Goal: Task Accomplishment & Management: Complete application form

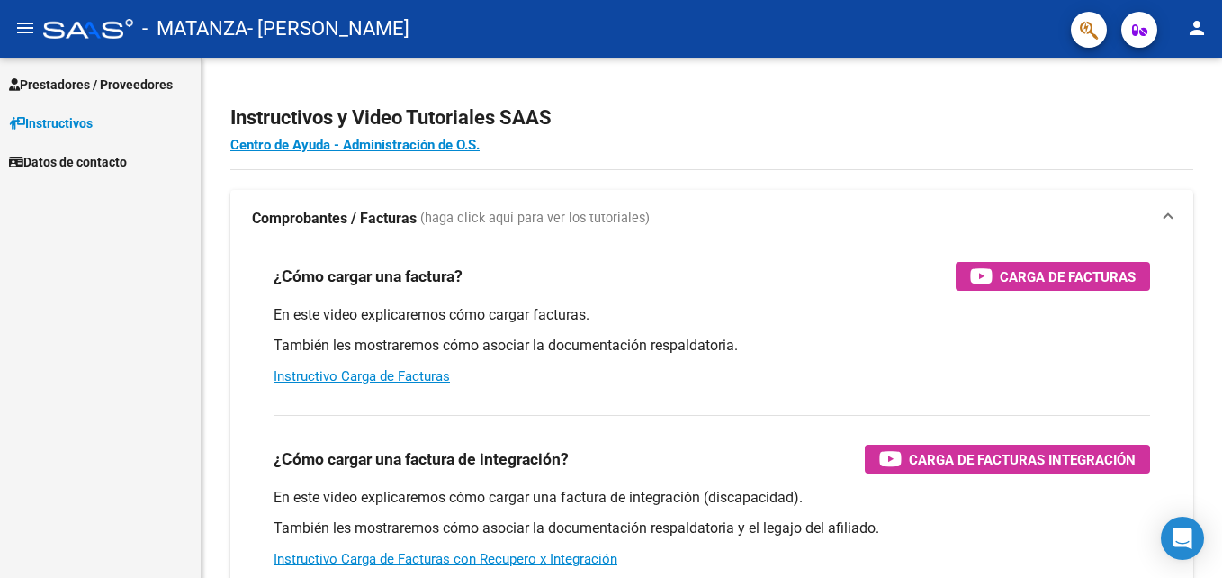
click at [61, 82] on span "Prestadores / Proveedores" at bounding box center [91, 85] width 164 height 20
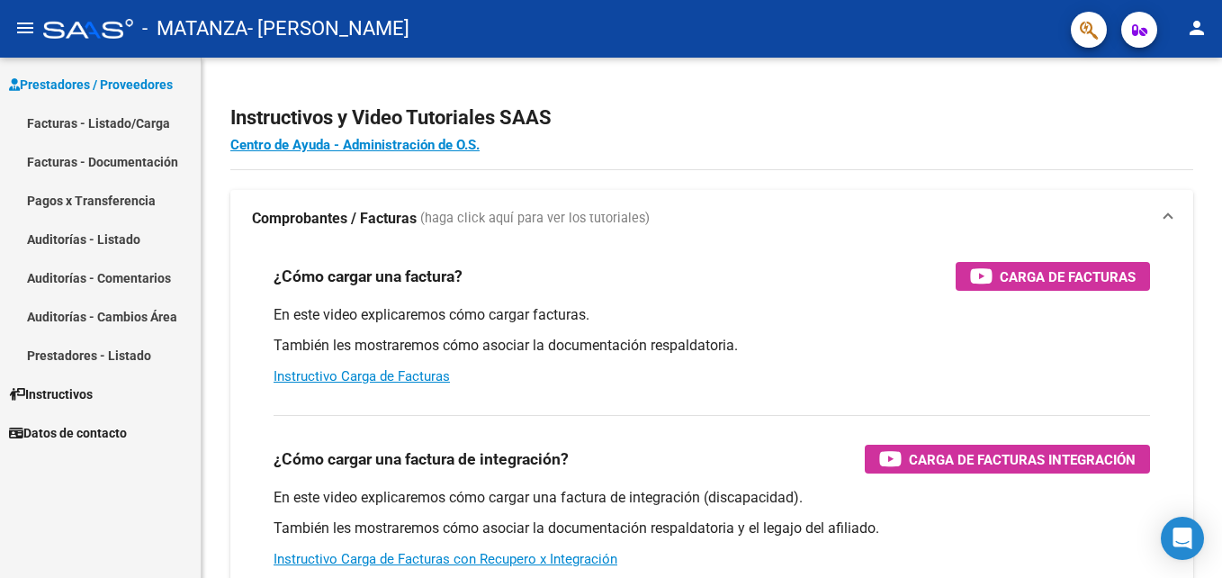
click at [63, 120] on link "Facturas - Listado/Carga" at bounding box center [100, 122] width 201 height 39
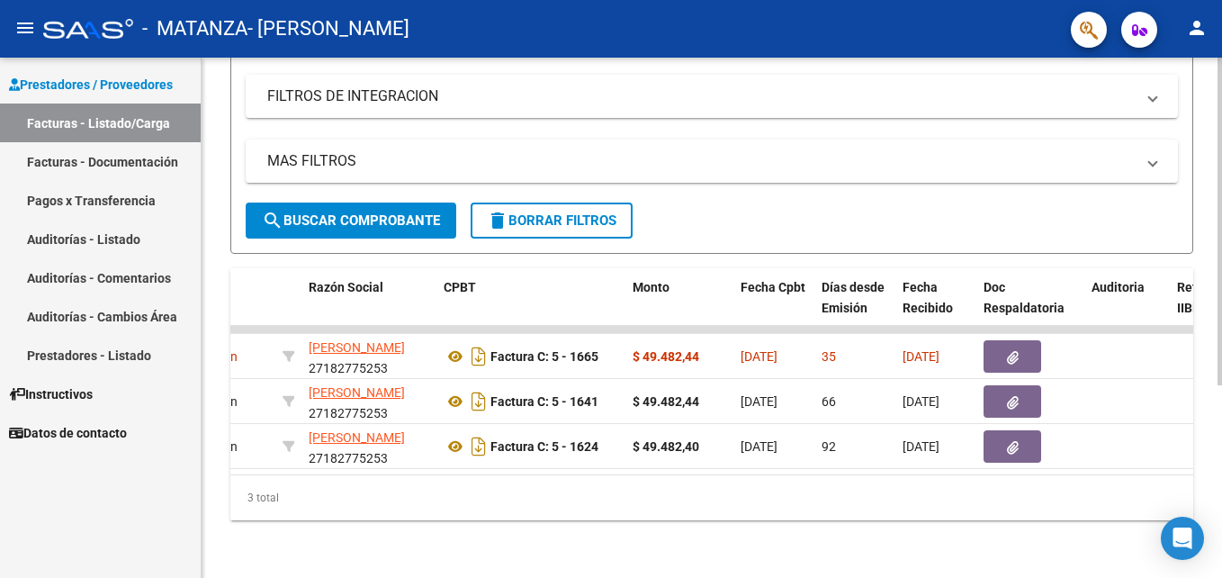
scroll to position [0, 455]
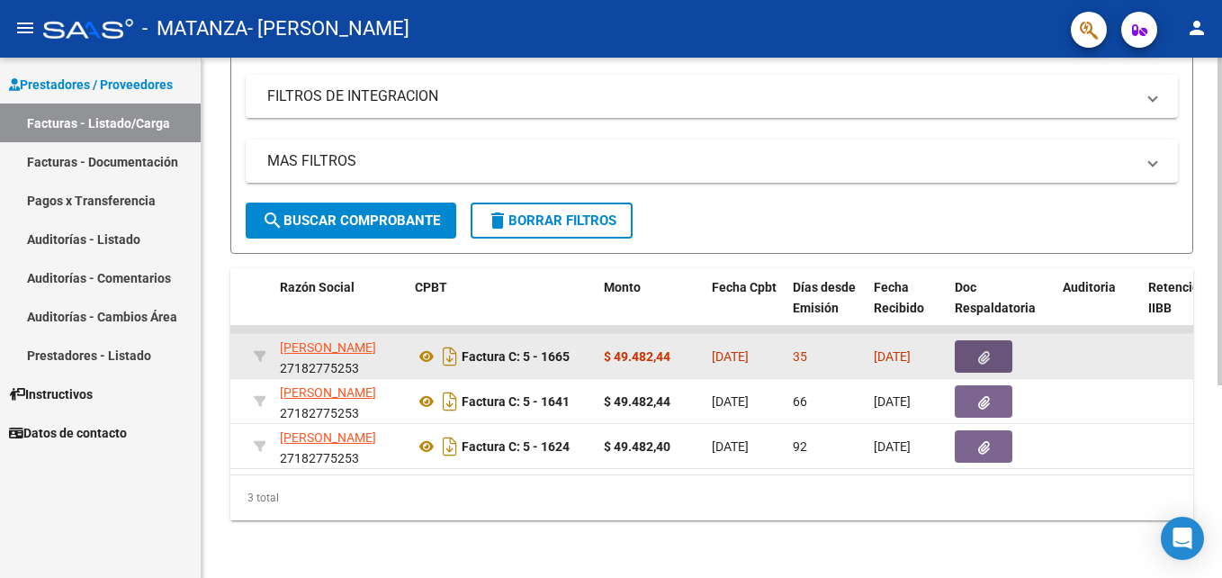
click at [982, 351] on icon "button" at bounding box center [984, 357] width 12 height 13
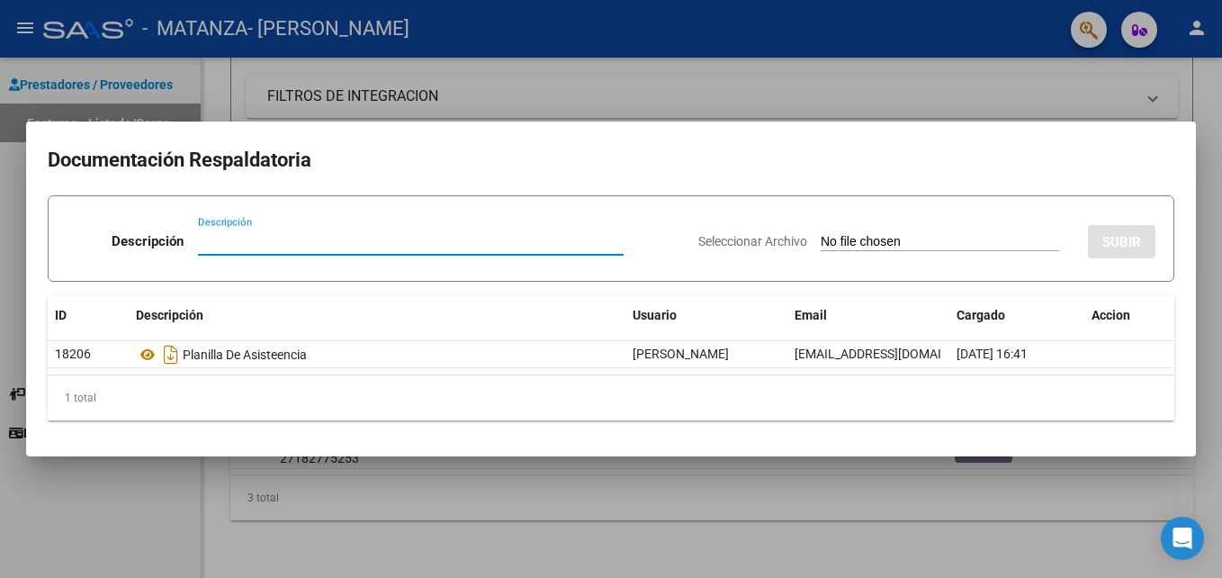
click at [1120, 110] on div at bounding box center [611, 289] width 1222 height 578
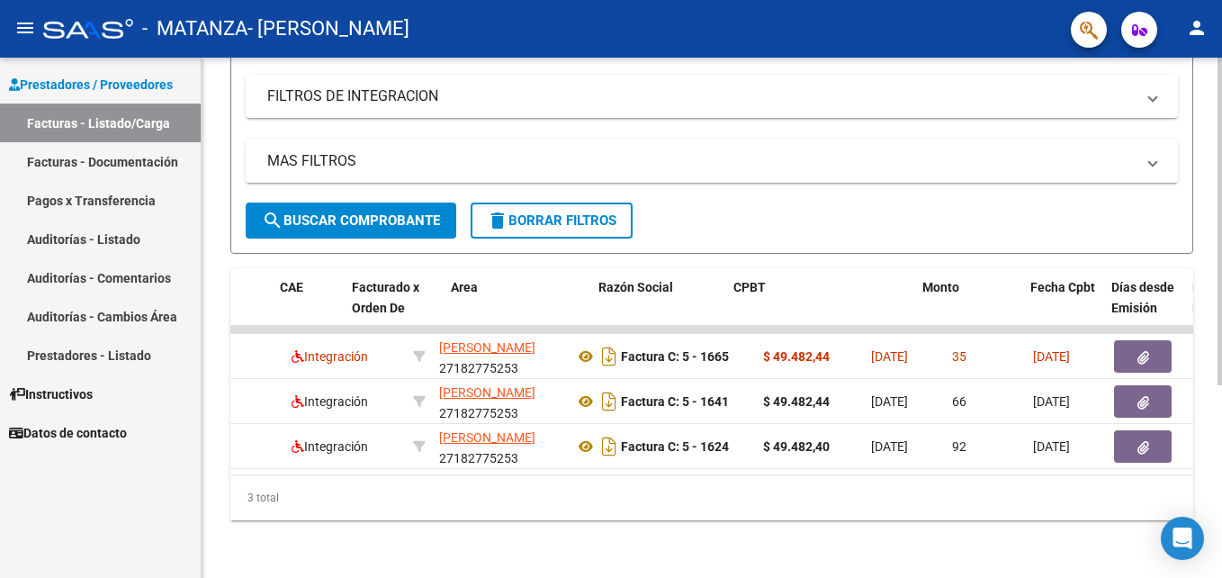
scroll to position [0, 0]
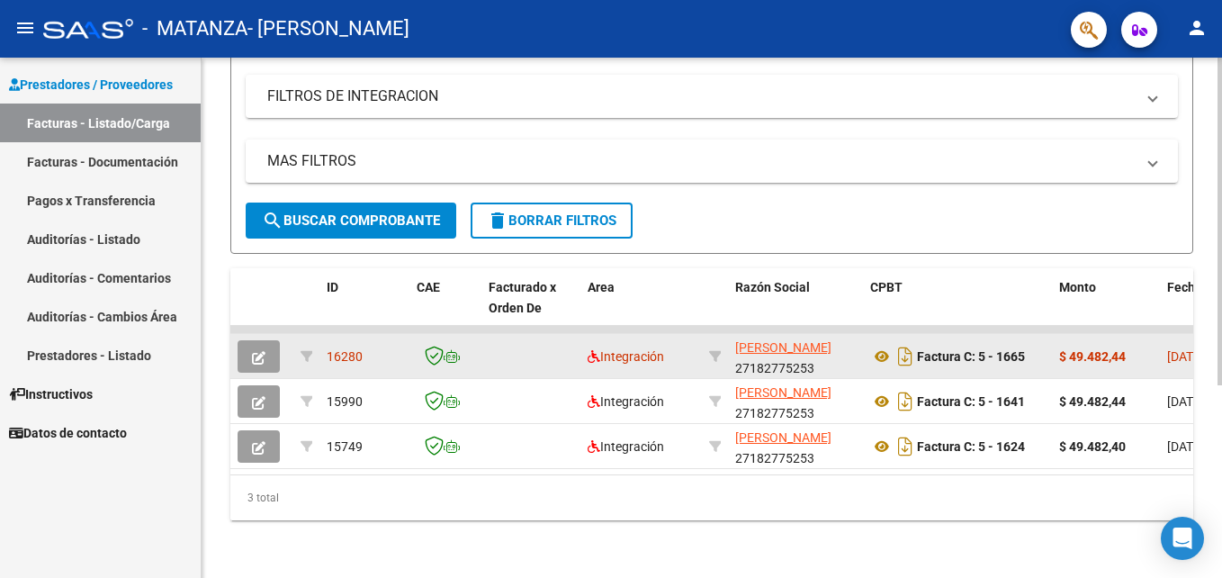
click at [259, 351] on icon "button" at bounding box center [258, 357] width 13 height 13
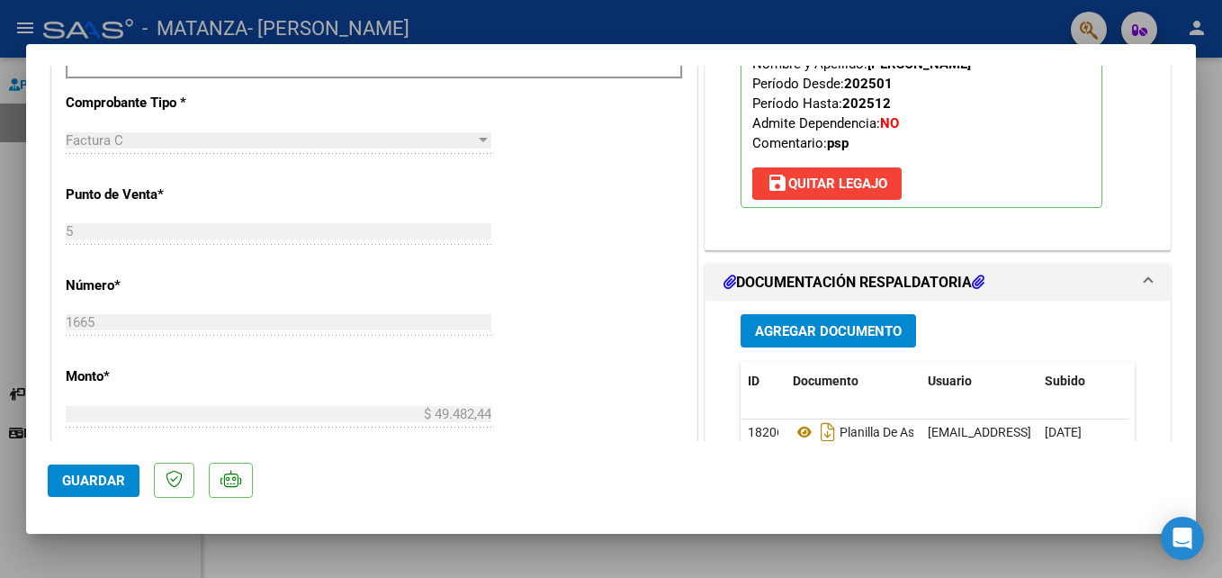
scroll to position [720, 0]
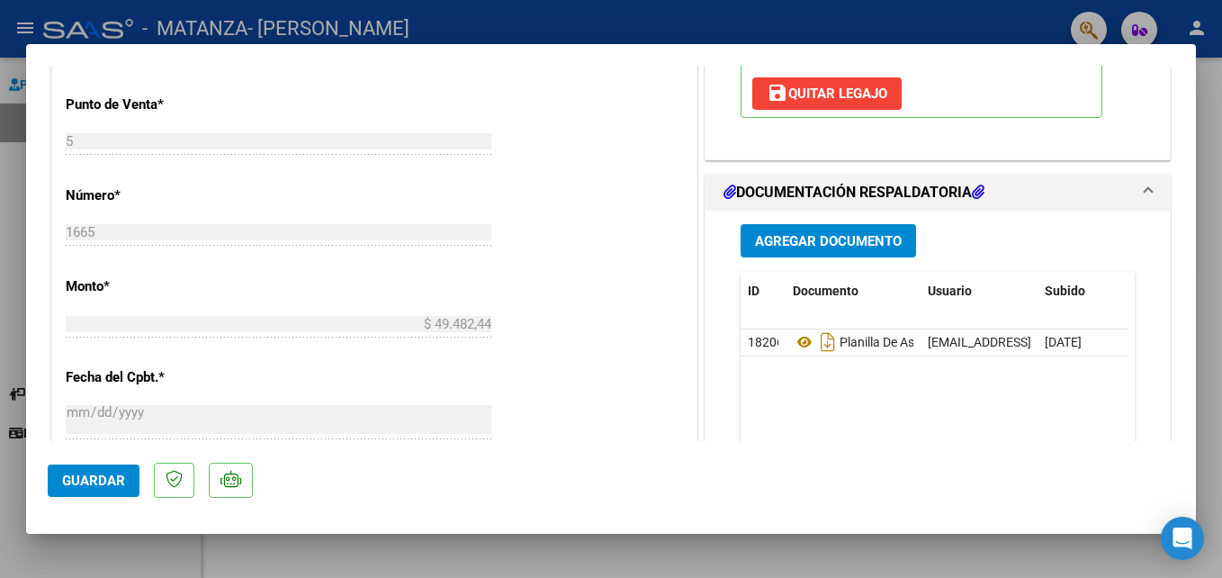
click at [816, 238] on span "Agregar Documento" at bounding box center [828, 241] width 147 height 16
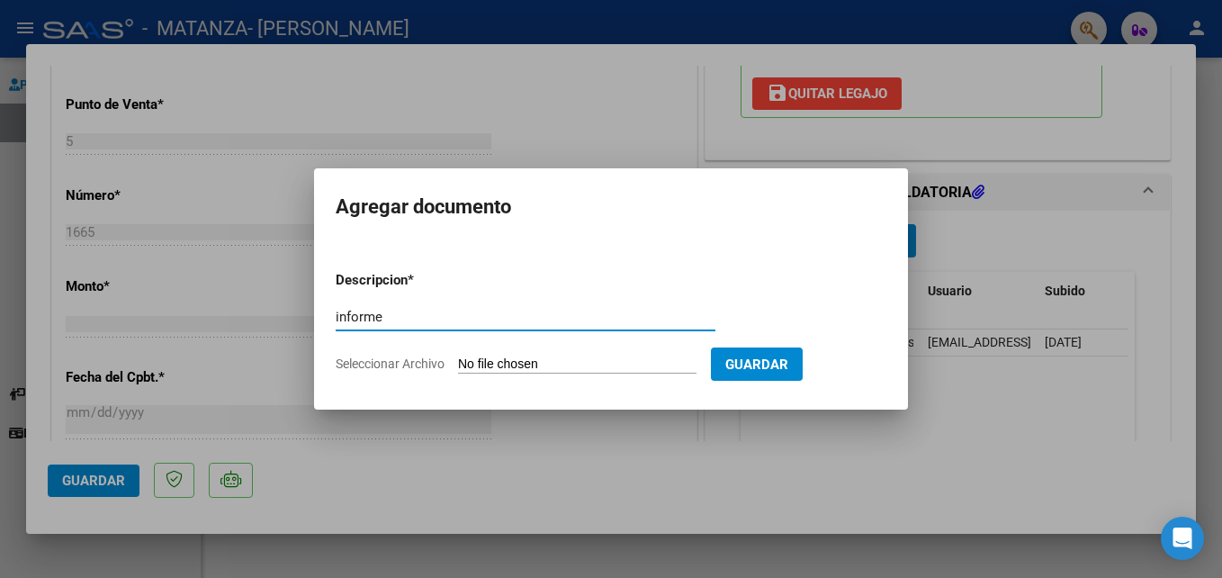
type input "informe"
click at [497, 365] on input "Seleccionar Archivo" at bounding box center [577, 364] width 238 height 17
type input "C:\fakepath\INFORME INTERDISCIPLINARIO SEMESTRALArias [PERSON_NAME] .pdf"
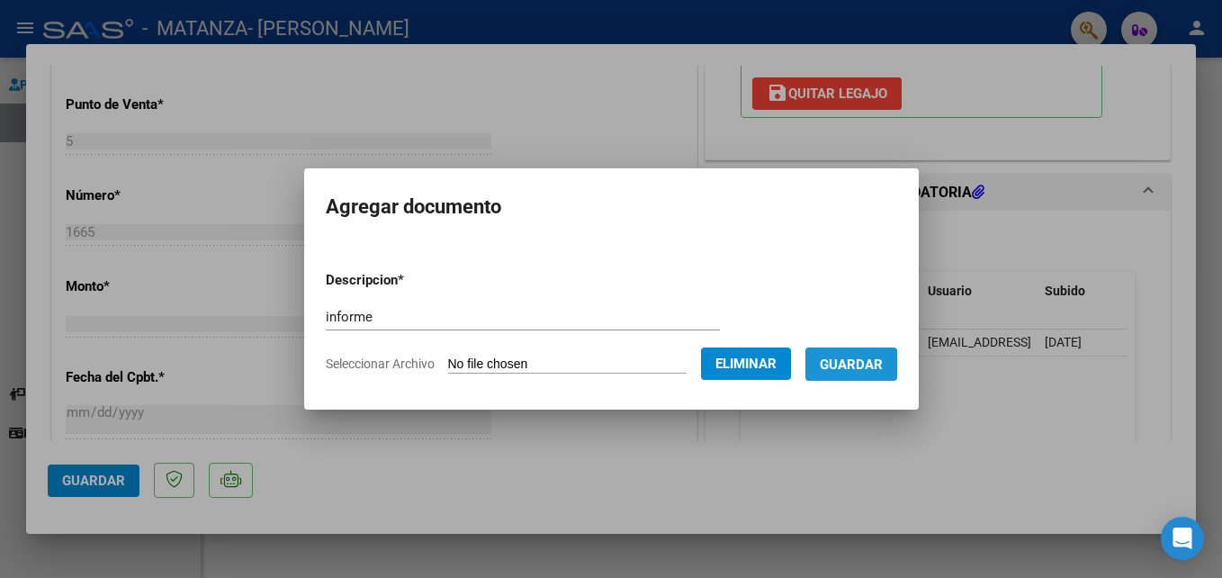
click at [882, 362] on span "Guardar" at bounding box center [851, 364] width 63 height 16
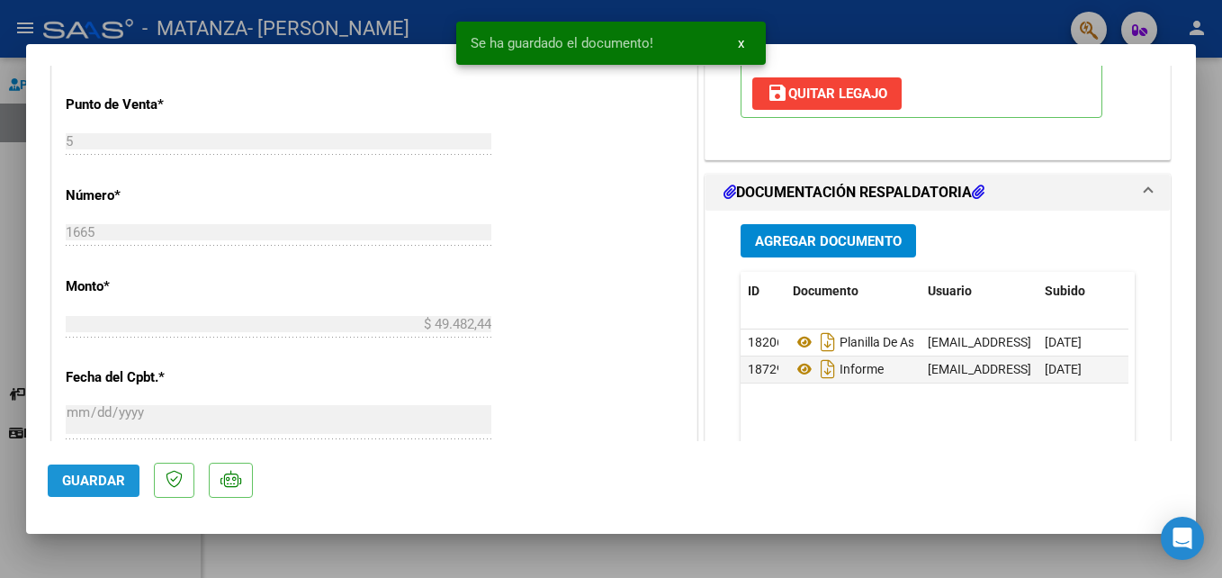
click at [98, 481] on span "Guardar" at bounding box center [93, 480] width 63 height 16
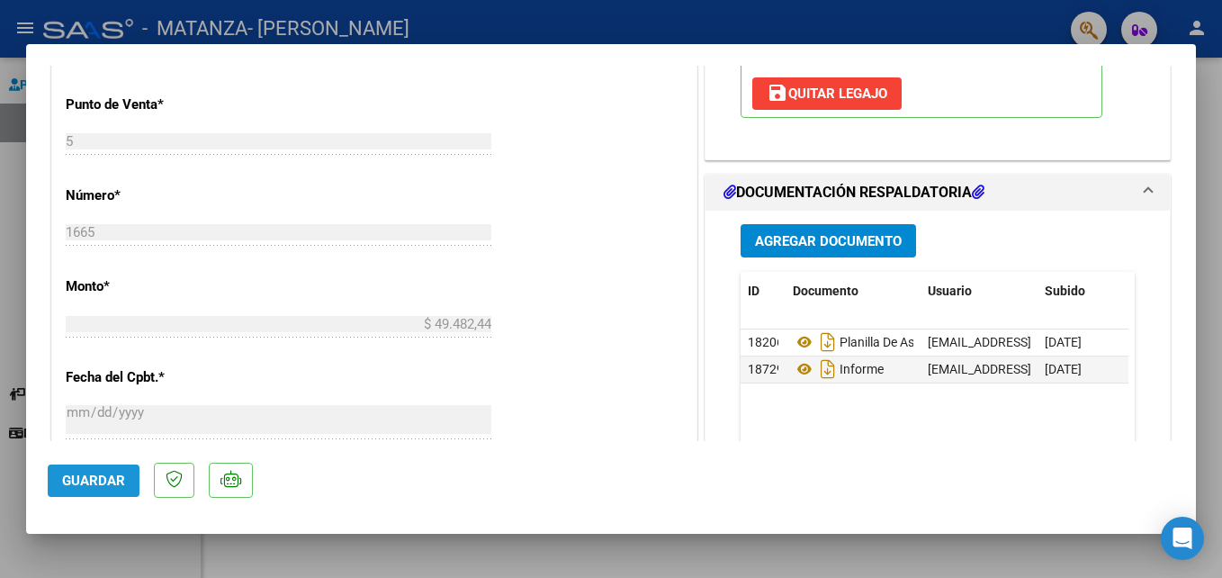
click at [103, 476] on span "Guardar" at bounding box center [93, 480] width 63 height 16
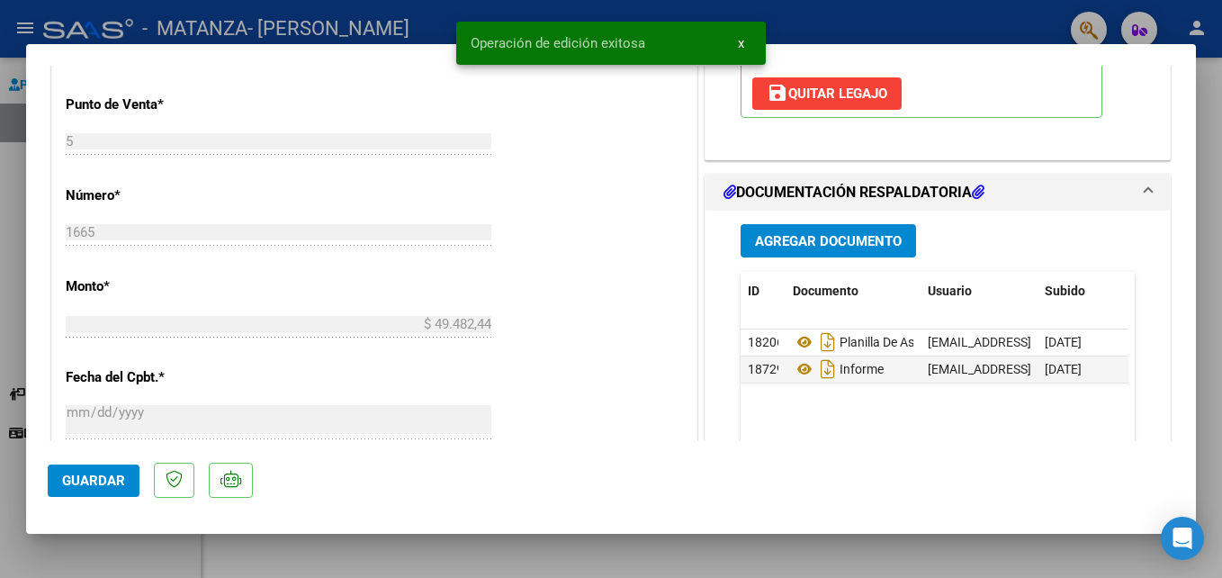
click at [1209, 343] on div at bounding box center [611, 289] width 1222 height 578
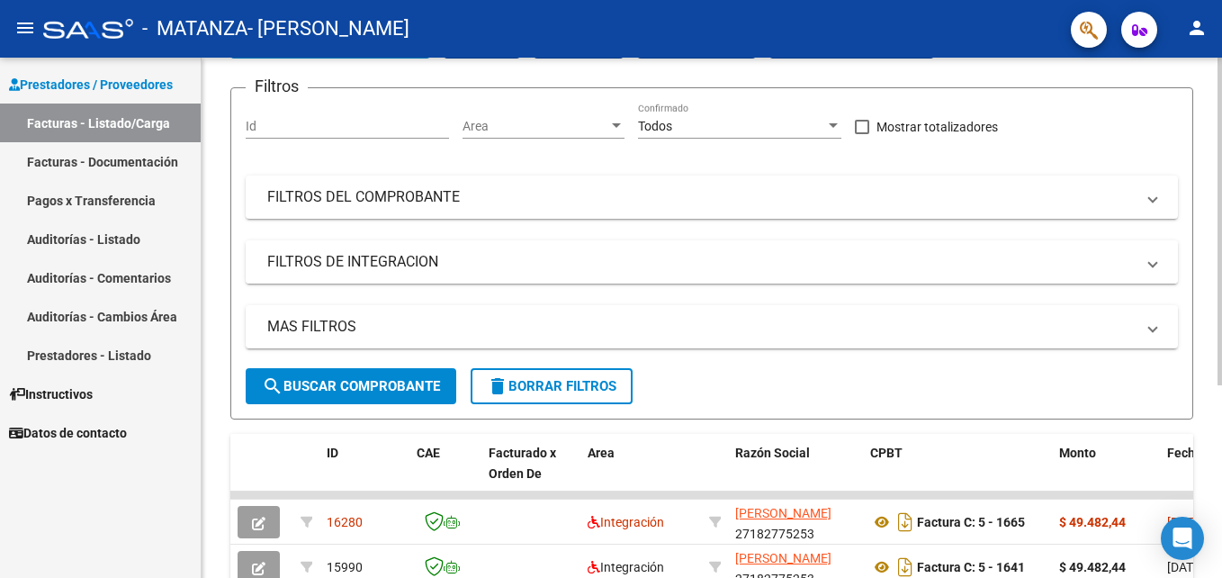
scroll to position [0, 0]
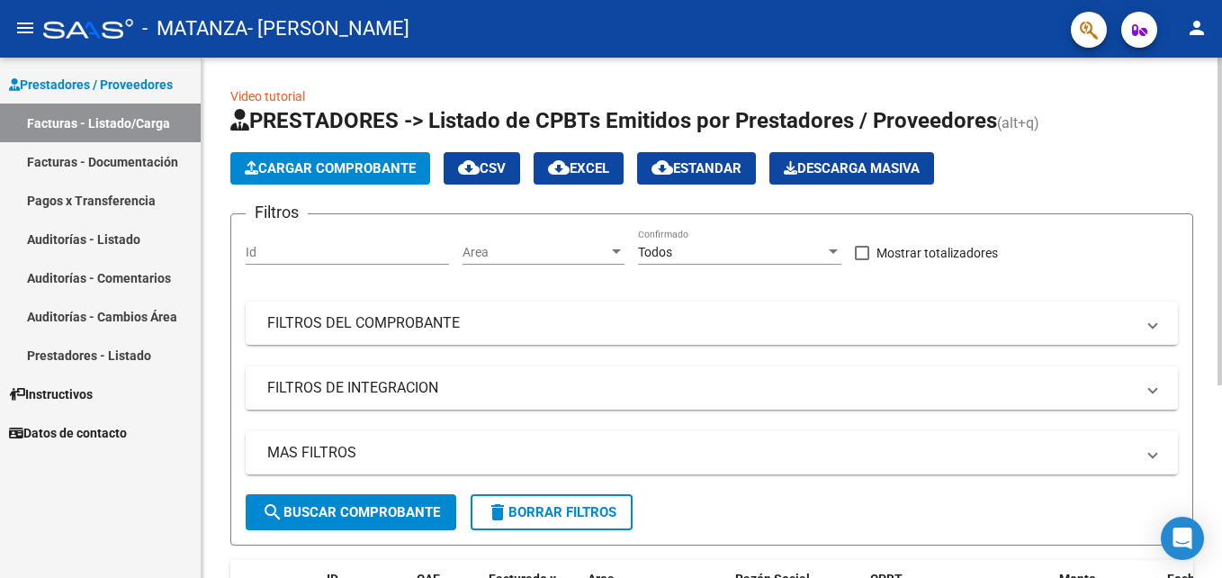
click at [329, 159] on button "Cargar Comprobante" at bounding box center [330, 168] width 200 height 32
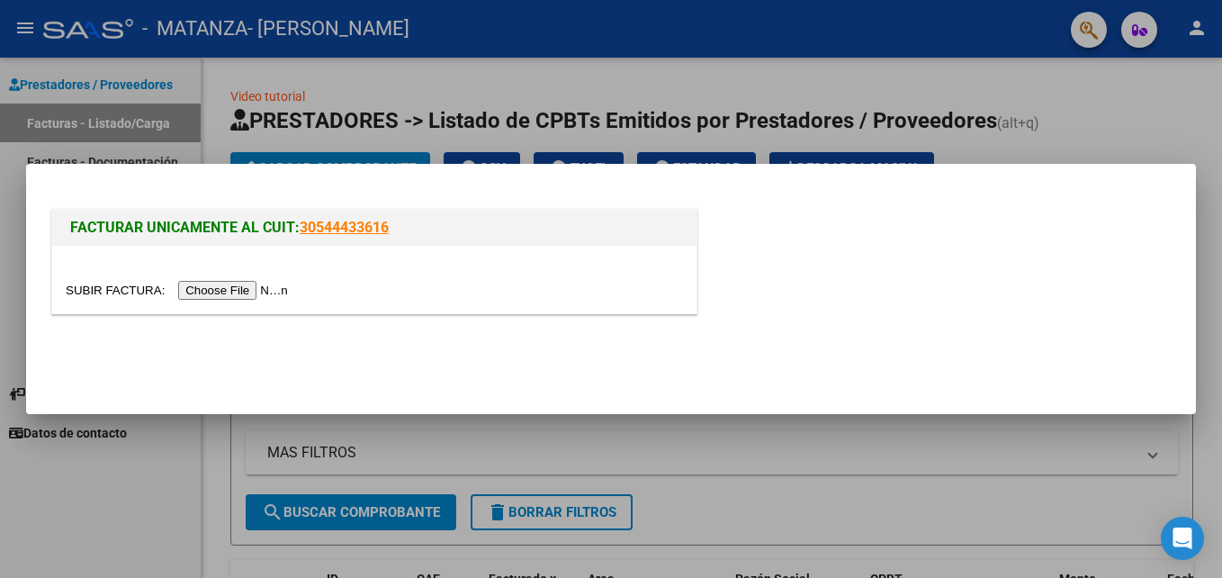
click at [221, 290] on input "file" at bounding box center [180, 290] width 228 height 19
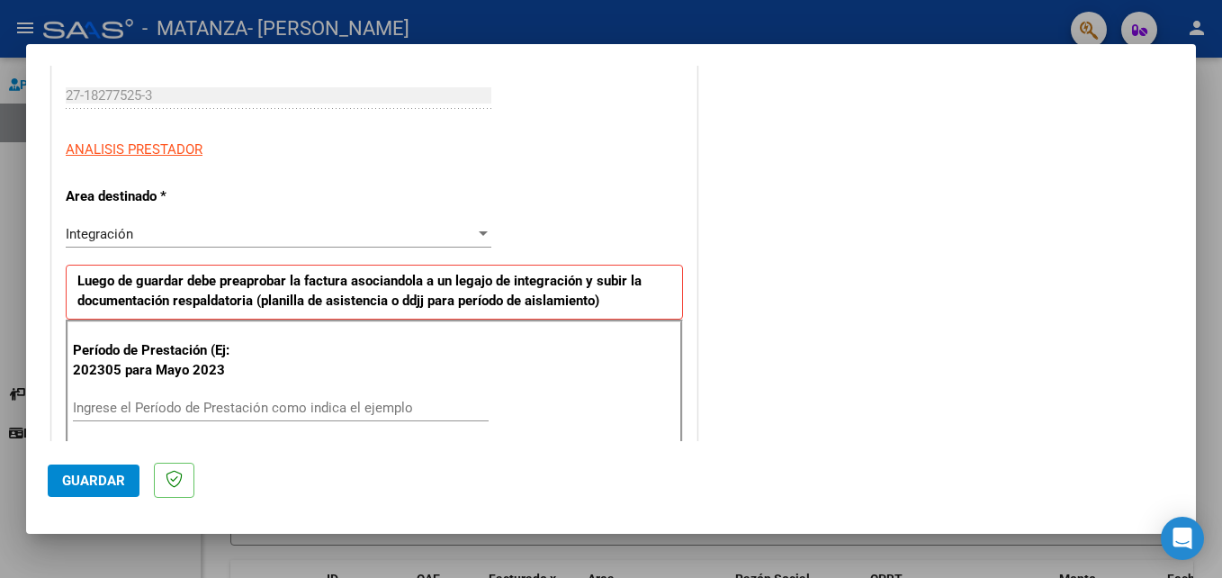
scroll to position [360, 0]
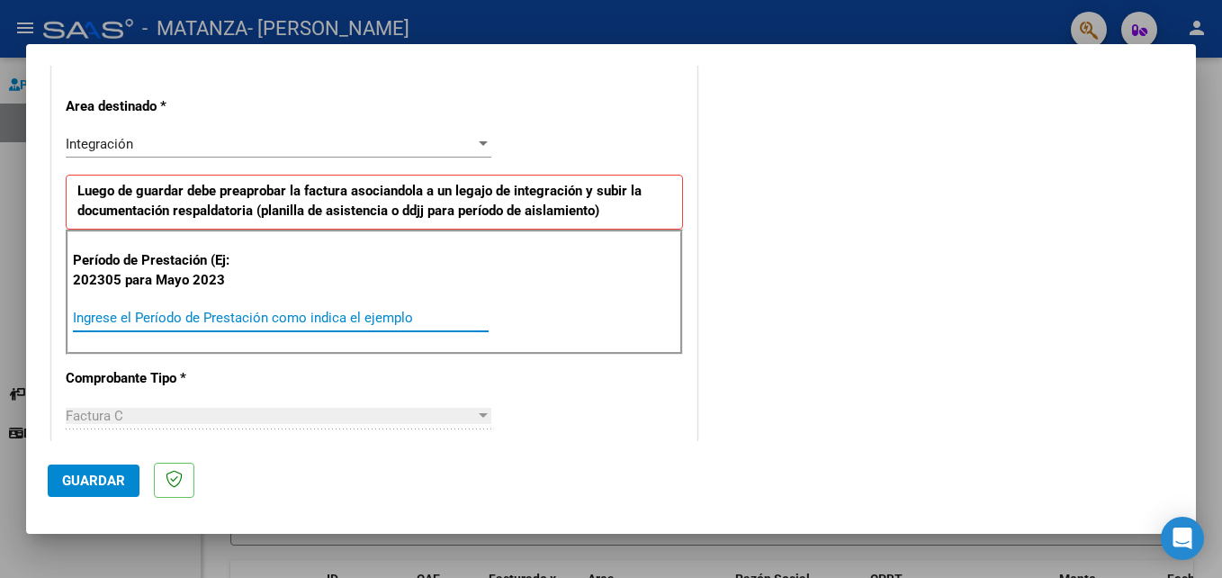
click at [158, 314] on input "Ingrese el Período de Prestación como indica el ejemplo" at bounding box center [281, 318] width 416 height 16
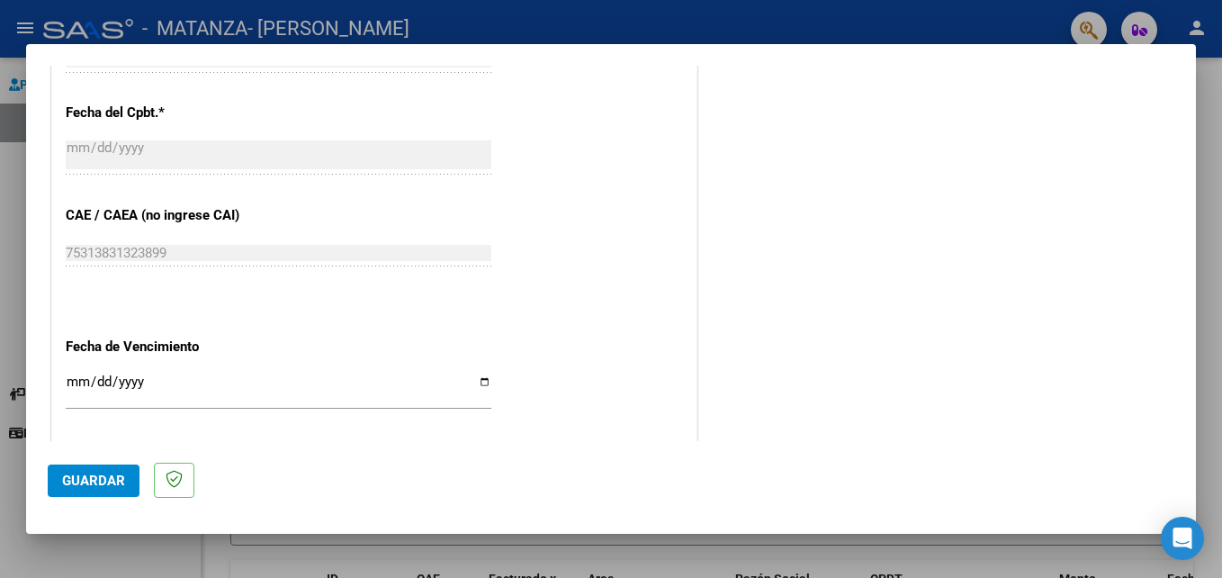
scroll to position [1080, 0]
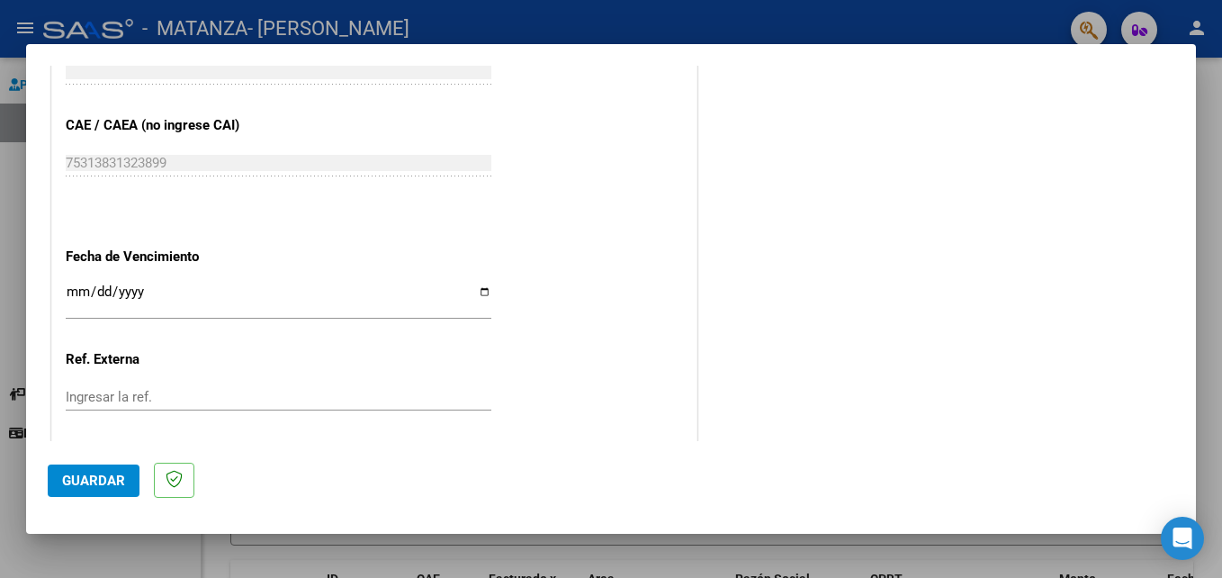
type input "202507"
click at [479, 292] on input "Ingresar la fecha" at bounding box center [279, 298] width 426 height 29
type input "[DATE]"
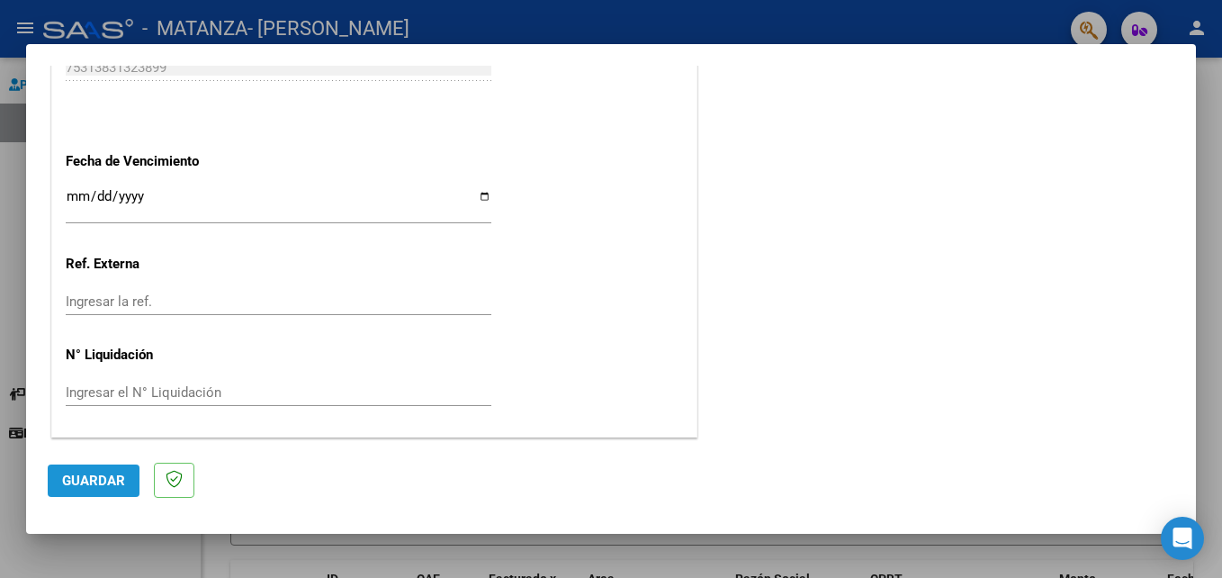
drag, startPoint x: 85, startPoint y: 474, endPoint x: 257, endPoint y: 429, distance: 178.5
click at [86, 474] on span "Guardar" at bounding box center [93, 480] width 63 height 16
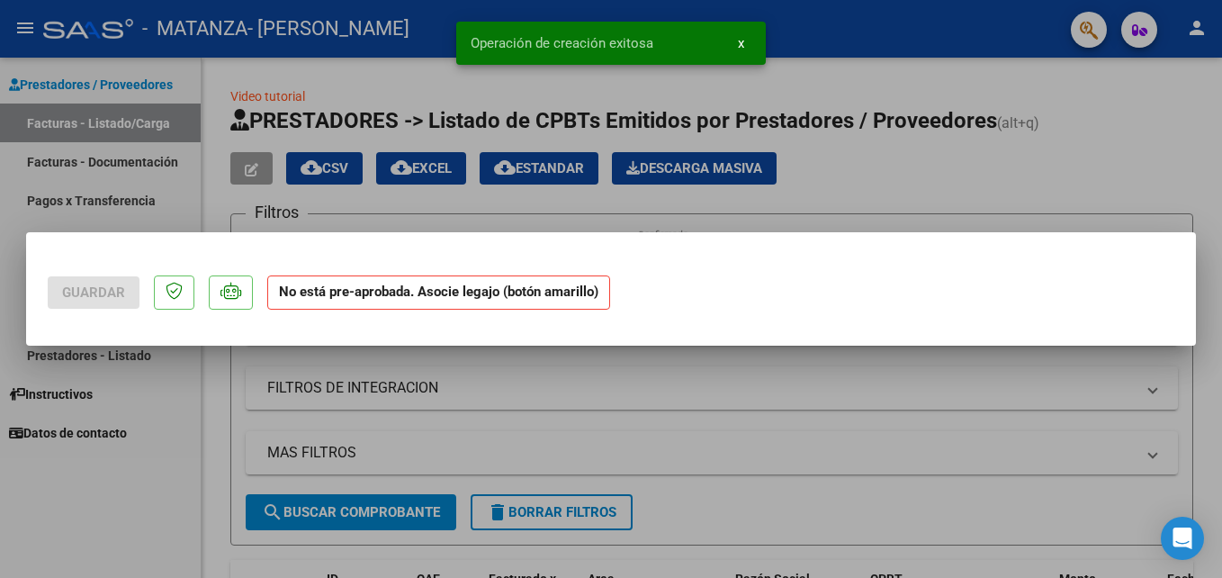
scroll to position [0, 0]
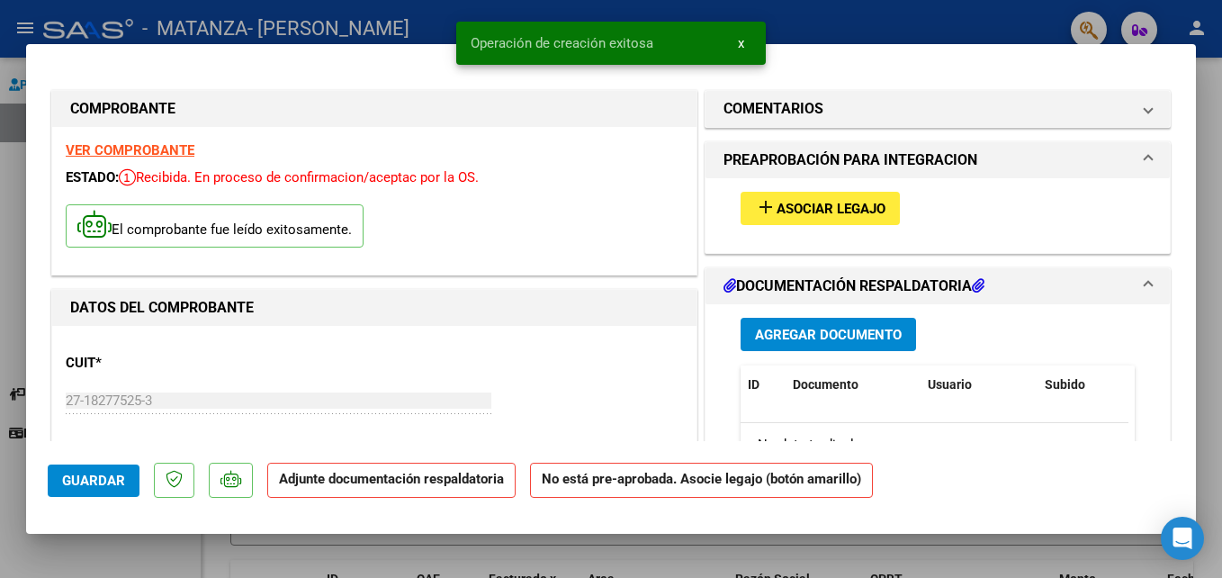
click at [819, 212] on span "Asociar Legajo" at bounding box center [831, 209] width 109 height 16
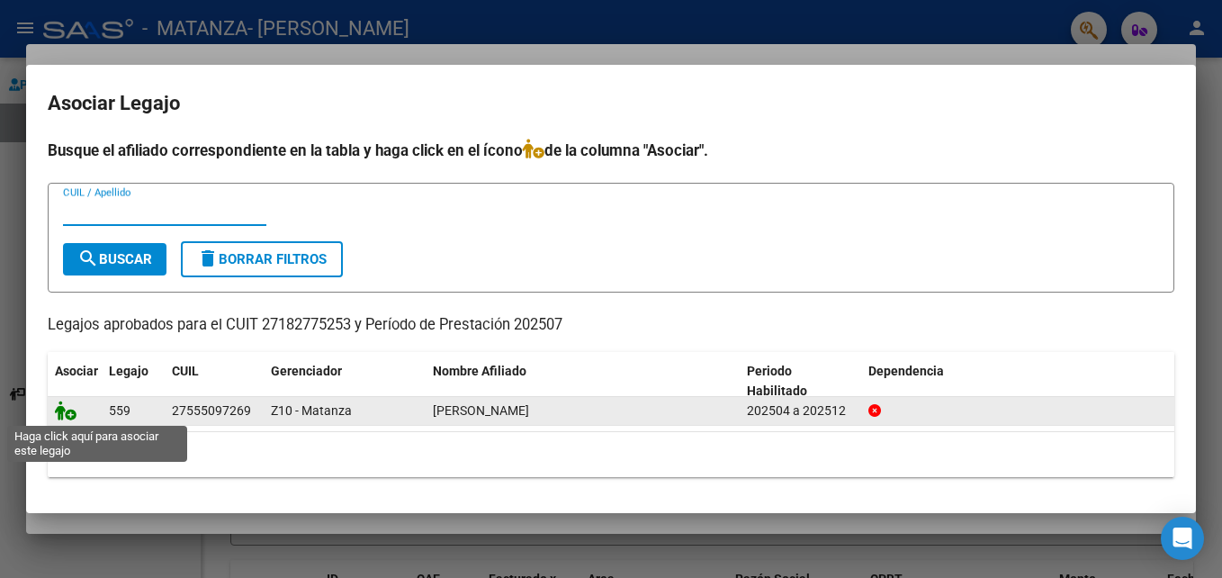
click at [60, 409] on icon at bounding box center [66, 410] width 22 height 20
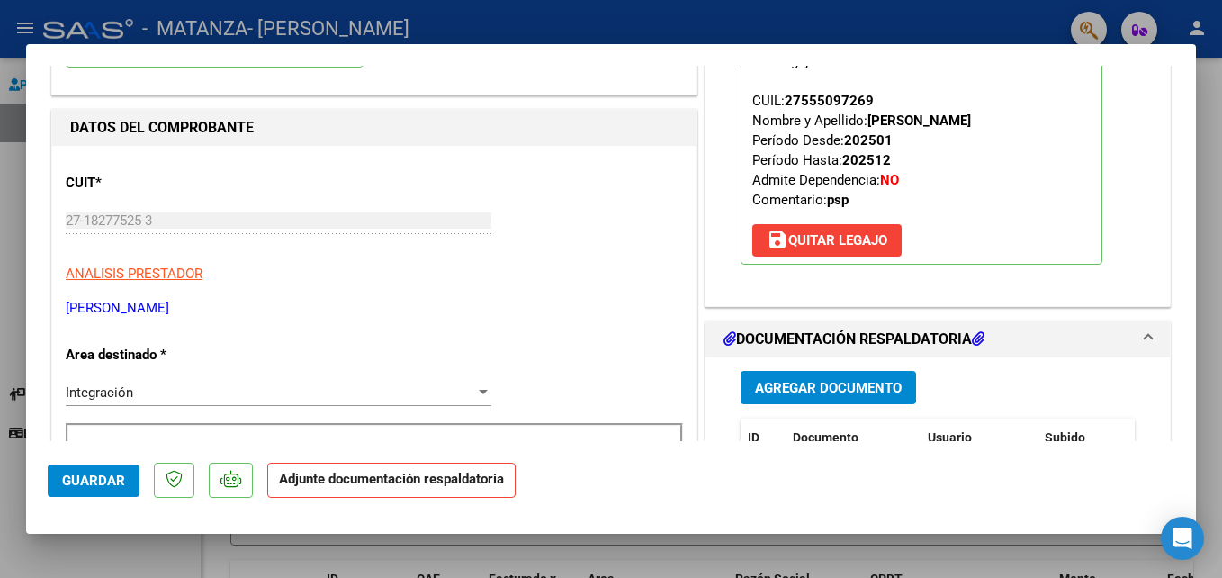
scroll to position [270, 0]
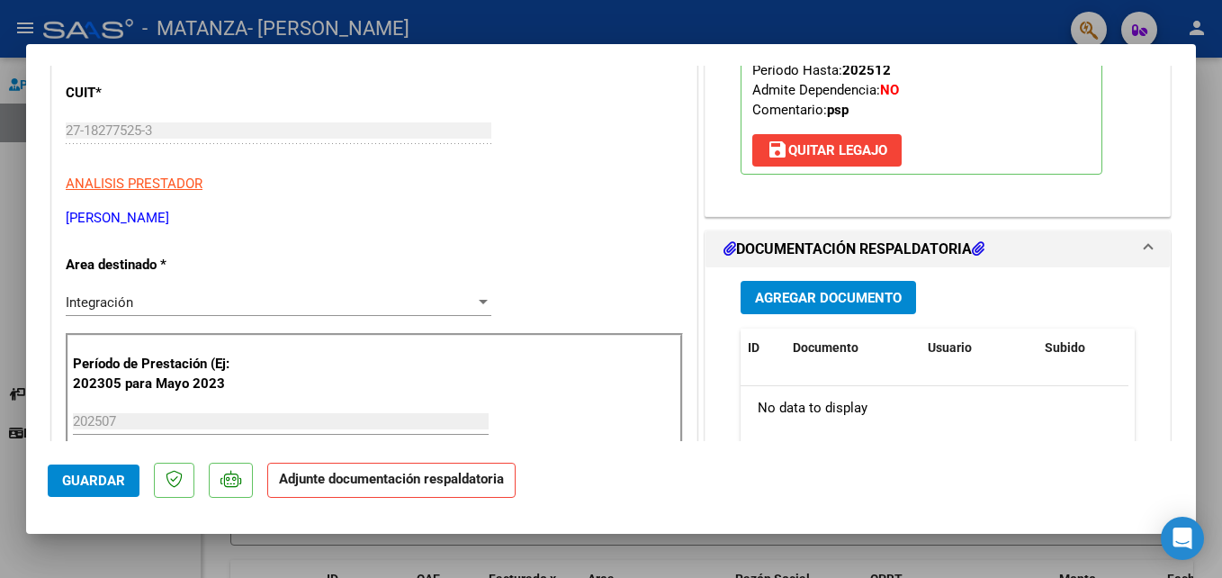
click at [813, 298] on span "Agregar Documento" at bounding box center [828, 298] width 147 height 16
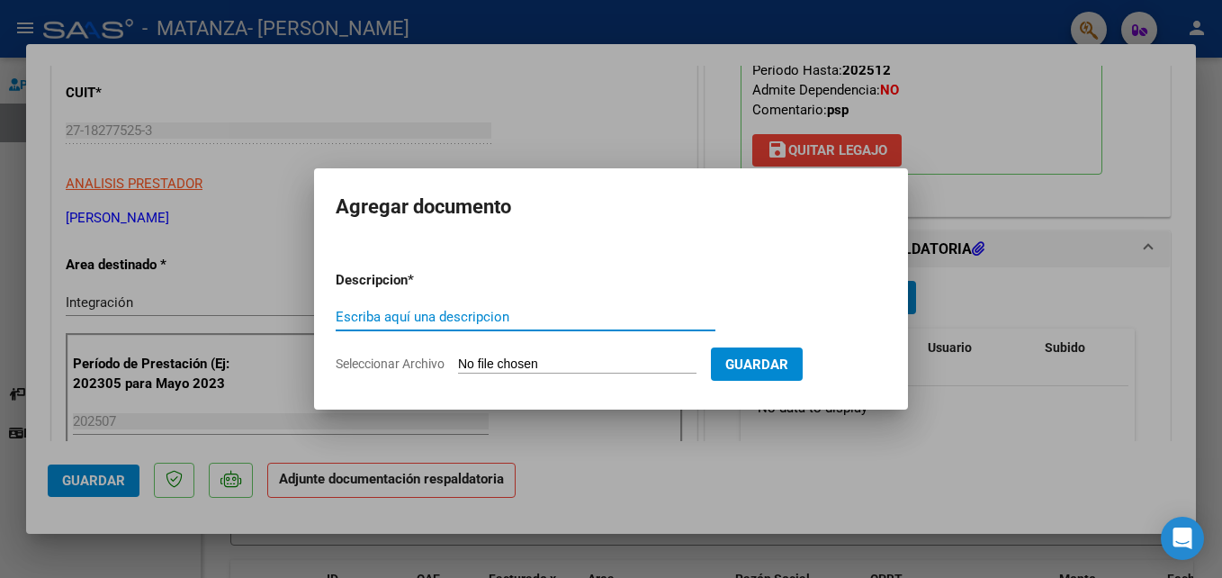
click at [374, 314] on input "Escriba aquí una descripcion" at bounding box center [526, 317] width 380 height 16
type input "planilla de asistencia"
click at [485, 365] on input "Seleccionar Archivo" at bounding box center [577, 364] width 238 height 17
type input "C:\fakepath\arias.pdf"
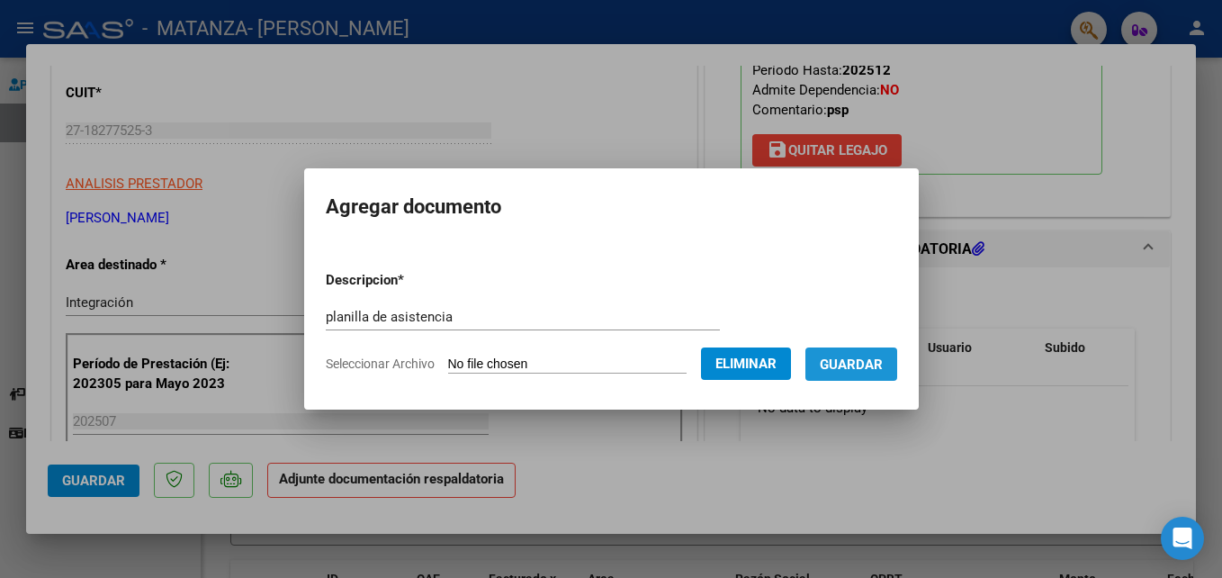
click at [879, 366] on span "Guardar" at bounding box center [851, 364] width 63 height 16
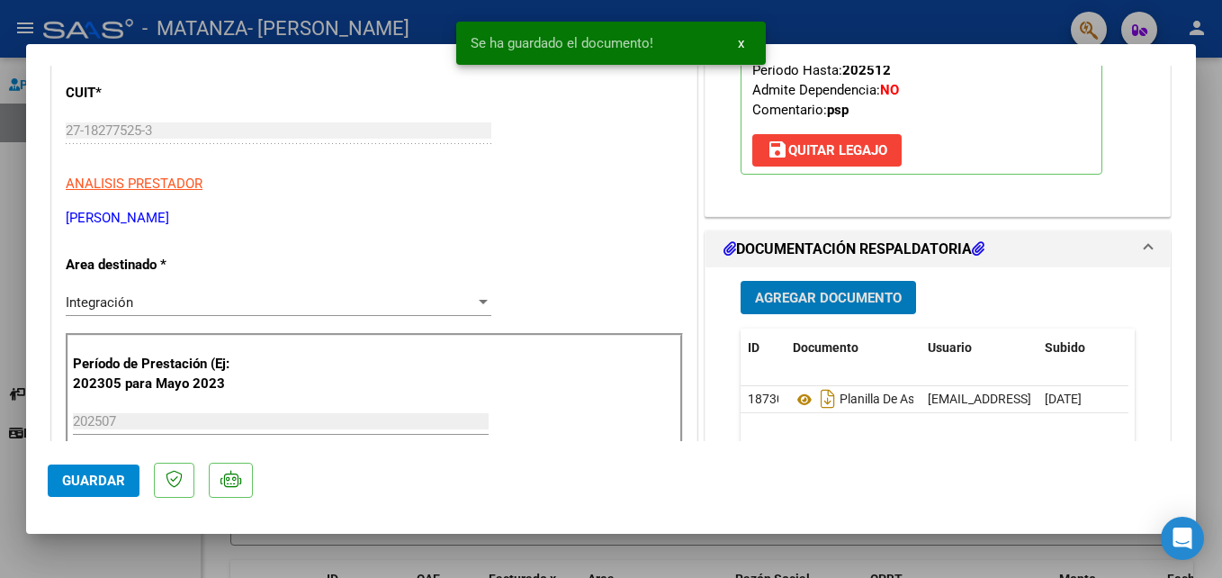
click at [814, 301] on span "Agregar Documento" at bounding box center [828, 298] width 147 height 16
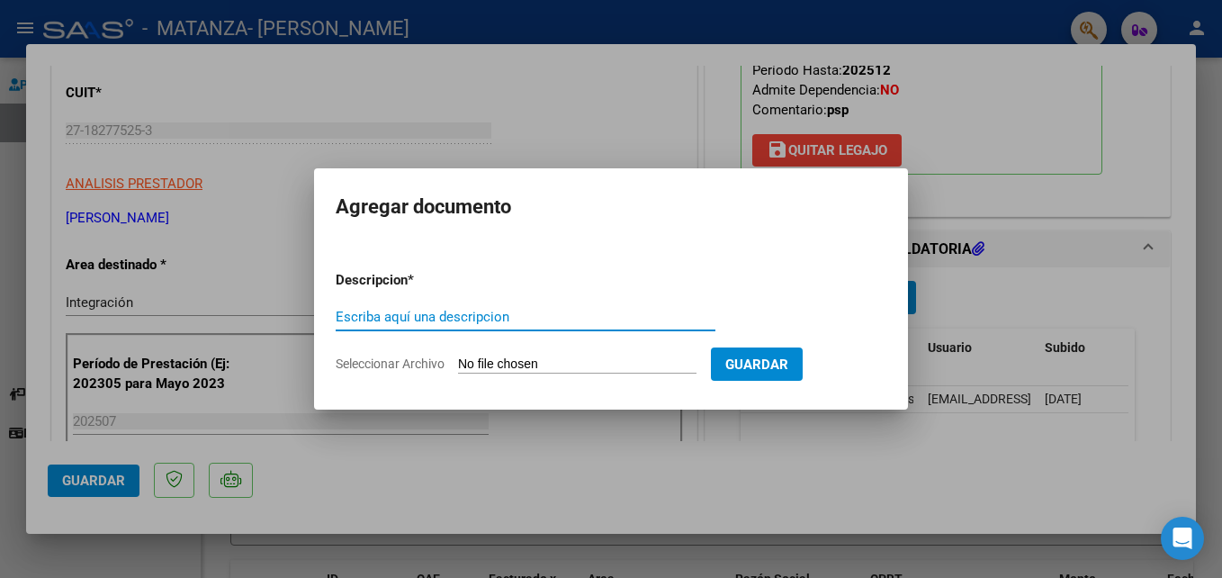
click at [485, 361] on input "Seleccionar Archivo" at bounding box center [577, 364] width 238 height 17
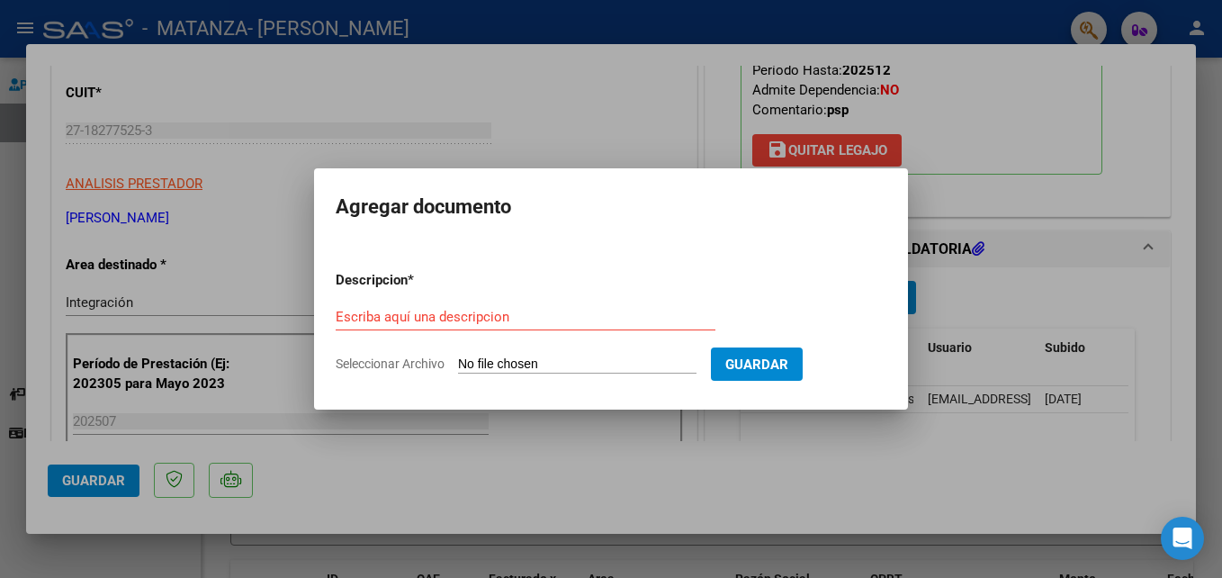
type input "C:\fakepath\Constatación de Comprobantes _ AFIP1692.pdf"
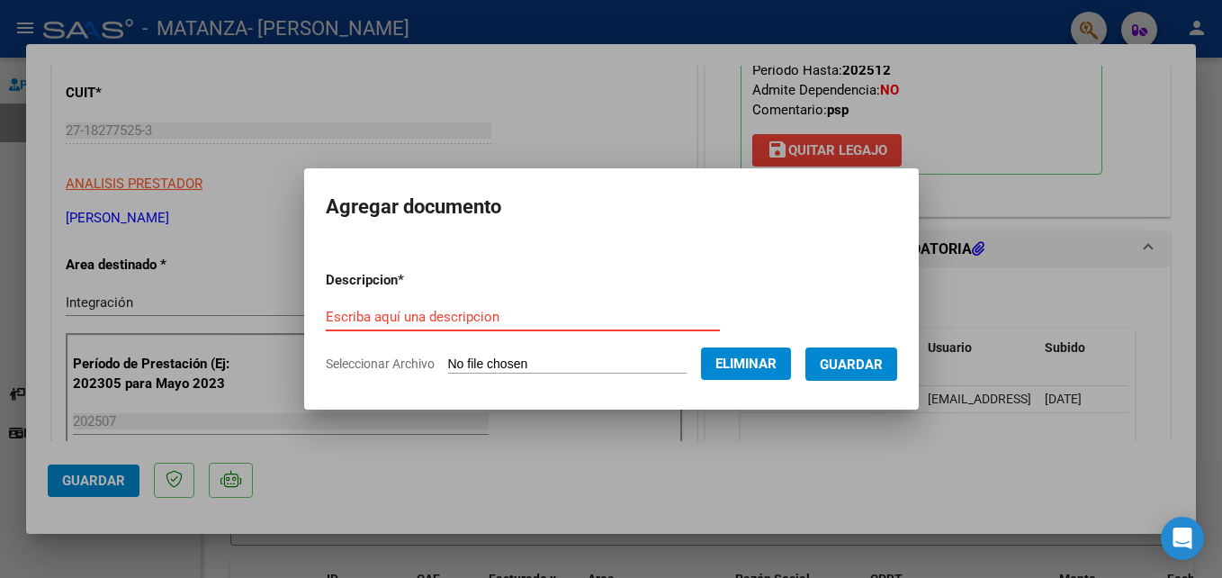
click at [513, 318] on input "Escriba aquí una descripcion" at bounding box center [523, 317] width 394 height 16
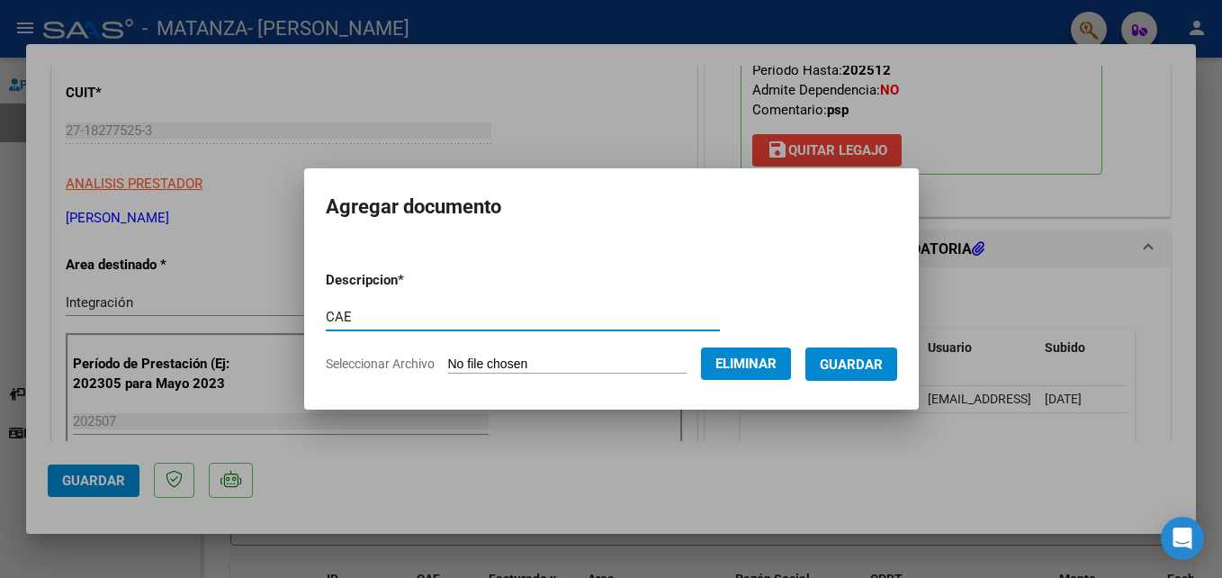
type input "CAE"
click at [879, 361] on span "Guardar" at bounding box center [851, 364] width 63 height 16
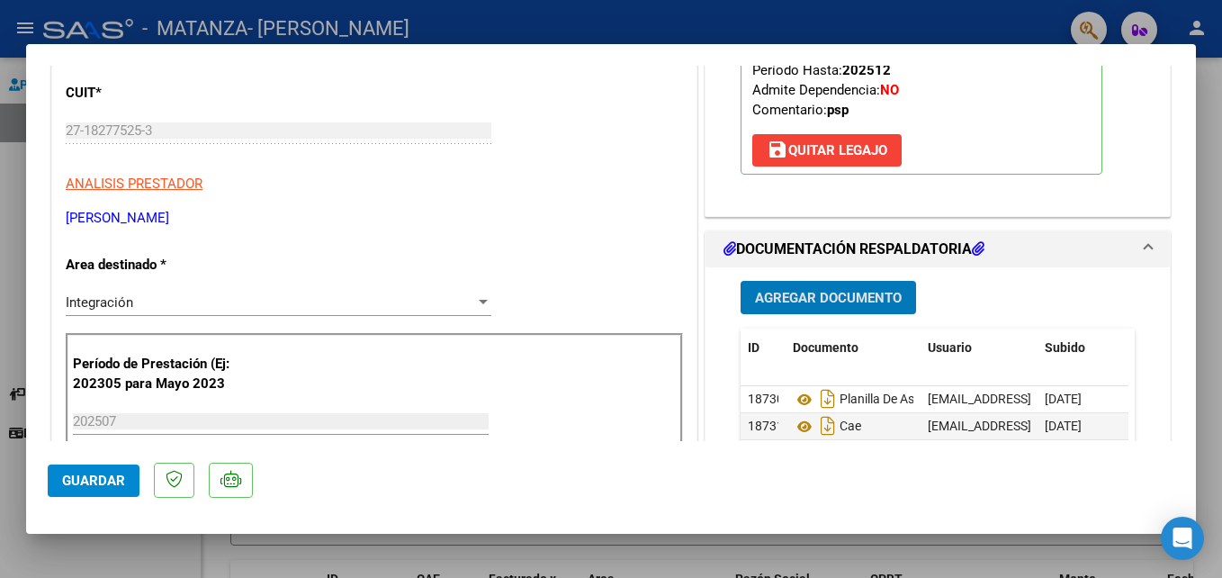
click at [82, 481] on span "Guardar" at bounding box center [93, 480] width 63 height 16
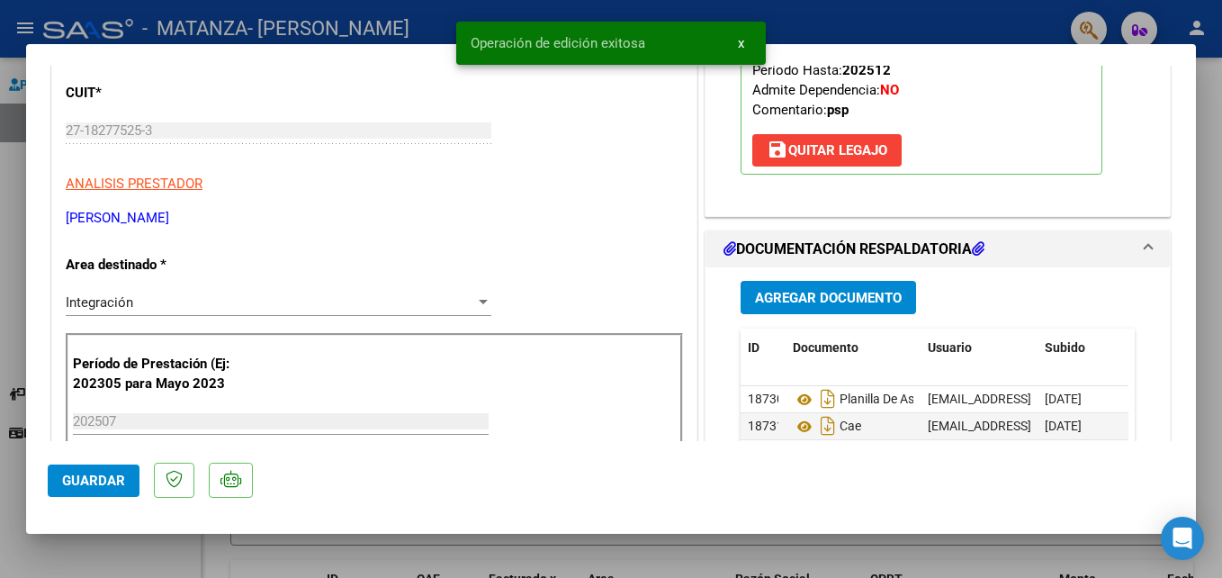
click at [85, 482] on span "Guardar" at bounding box center [93, 480] width 63 height 16
click at [1204, 104] on div at bounding box center [611, 289] width 1222 height 578
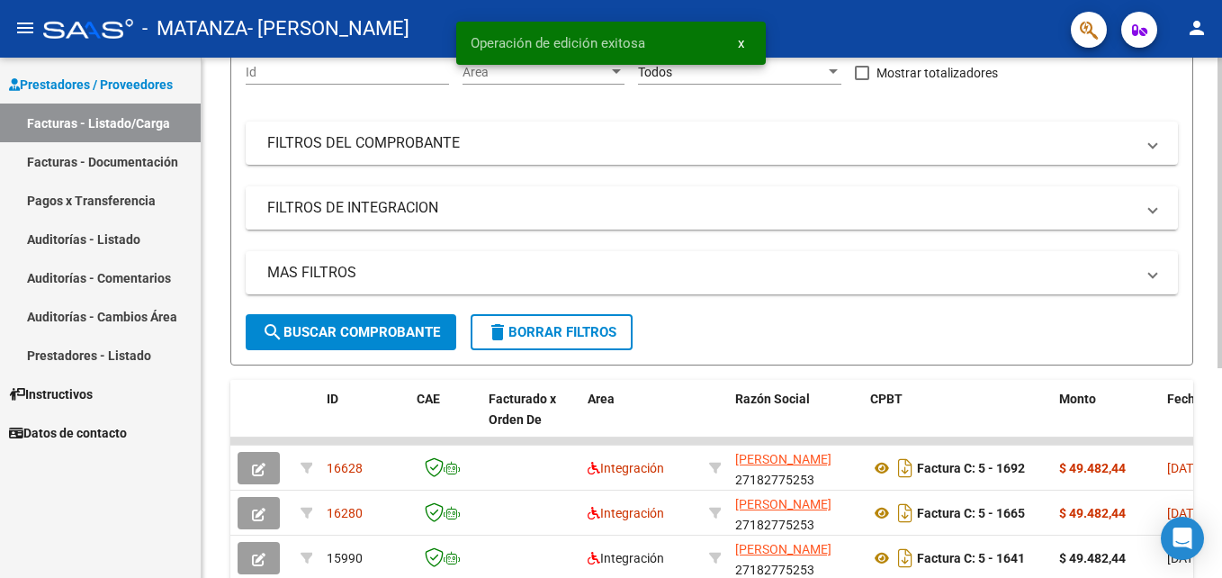
scroll to position [351, 0]
